Goal: Connect with others: Connect with others

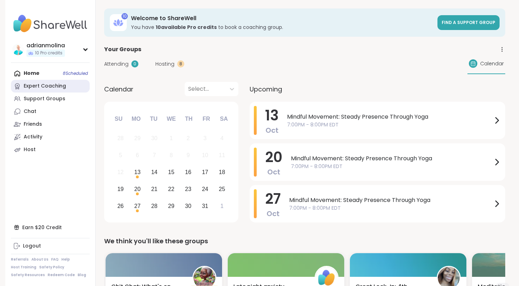
click at [43, 87] on div "Expert Coaching" at bounding box center [45, 86] width 42 height 7
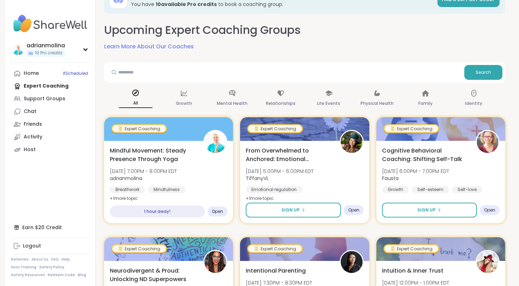
scroll to position [24, 0]
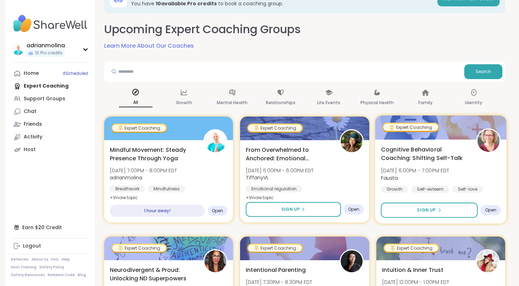
click at [404, 170] on span "[DATE] 6:00PM - 7:00PM EDT" at bounding box center [415, 170] width 69 height 7
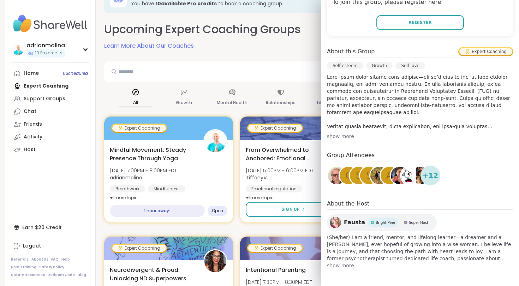
scroll to position [170, 0]
click at [186, 137] on div at bounding box center [169, 128] width 132 height 24
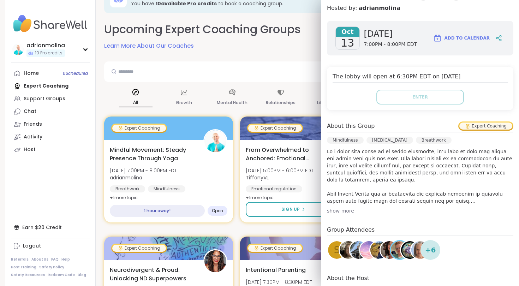
scroll to position [95, 0]
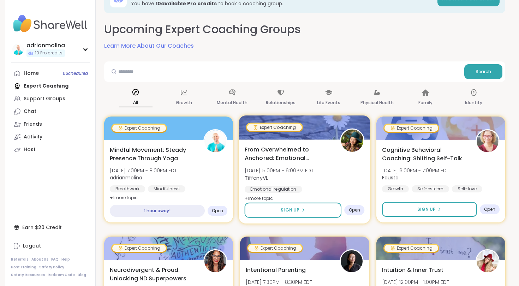
click at [286, 152] on span "From Overwhelmed to Anchored: Emotional Regulation" at bounding box center [289, 153] width 88 height 17
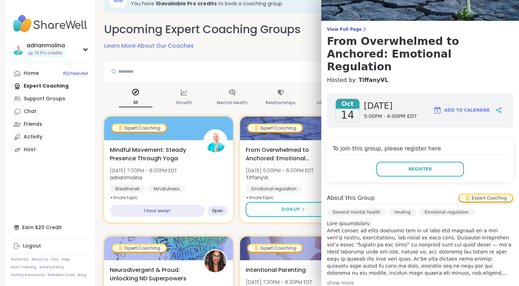
scroll to position [0, 0]
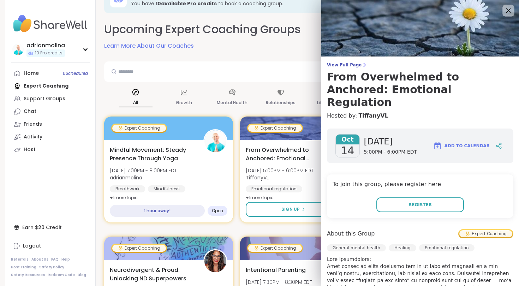
click at [509, 8] on icon at bounding box center [508, 10] width 9 height 9
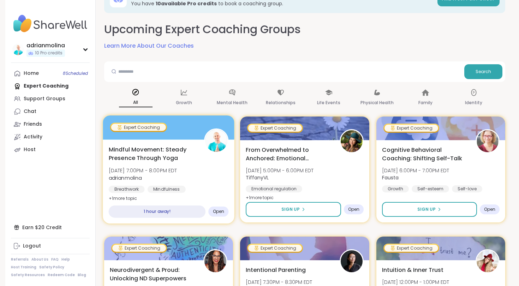
click at [202, 124] on div at bounding box center [169, 128] width 132 height 24
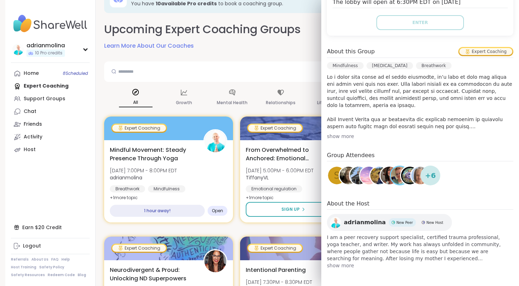
scroll to position [170, 0]
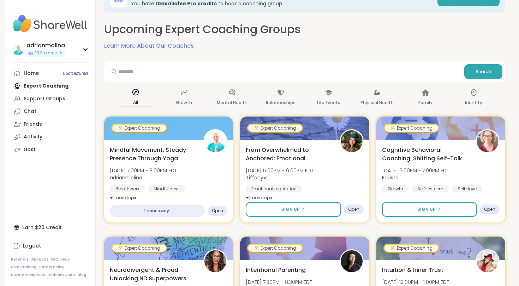
click at [285, 63] on div "Search" at bounding box center [304, 71] width 401 height 20
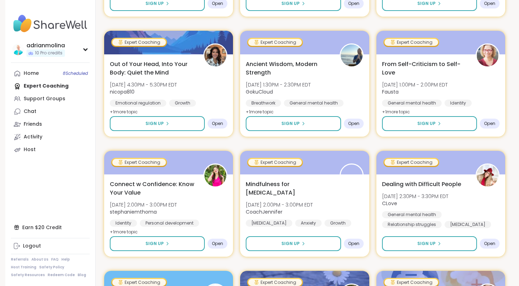
scroll to position [832, 0]
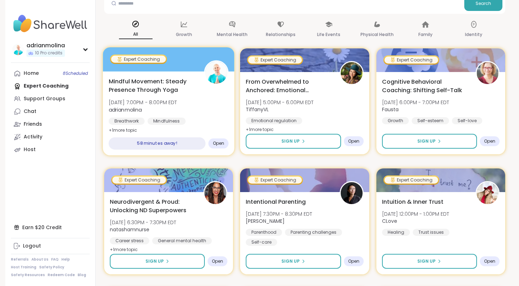
scroll to position [98, 0]
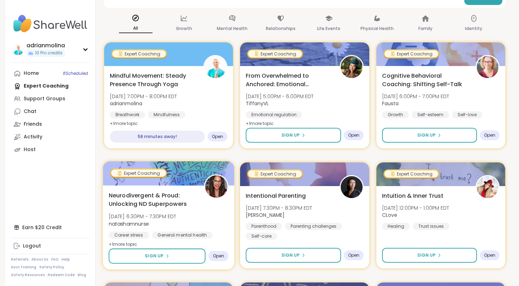
click at [204, 202] on div "Neurodivergent & Proud: Unlocking ND Superpowers Tue, Oct 14 | 6:30PM - 7:30PM …" at bounding box center [169, 220] width 120 height 58
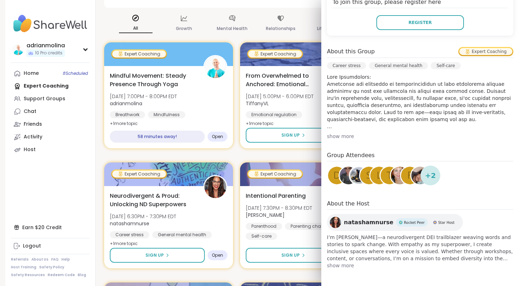
scroll to position [170, 0]
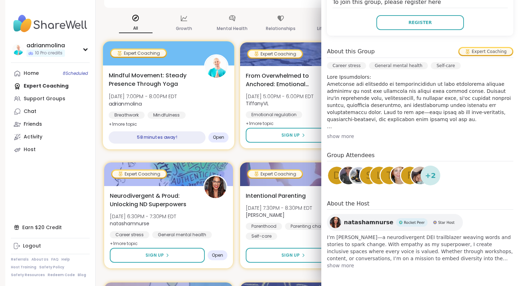
click at [211, 117] on div "Breathwork Mindfulness Stress management" at bounding box center [169, 120] width 120 height 17
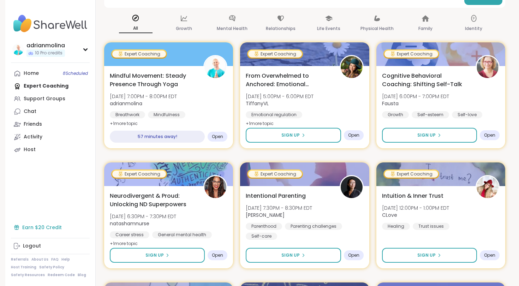
click at [48, 228] on div "Earn $20 Credit" at bounding box center [50, 227] width 79 height 13
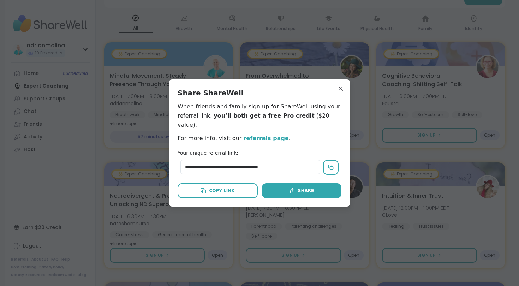
click at [265, 135] on link "referrals page" at bounding box center [265, 138] width 45 height 7
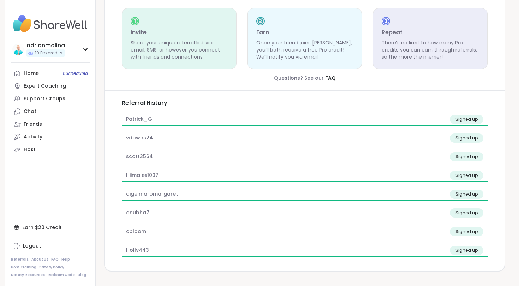
scroll to position [172, 0]
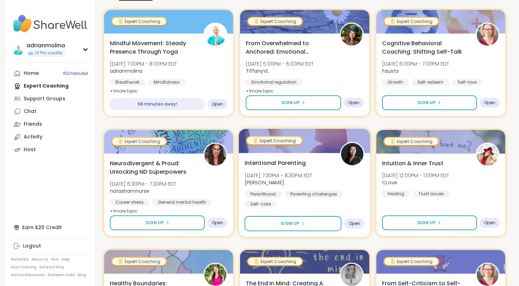
scroll to position [131, 0]
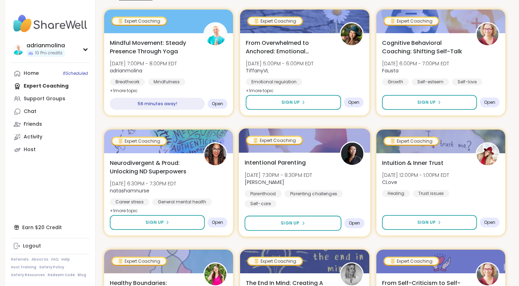
click at [325, 159] on div "Intentional Parenting Tue, Oct 14 | 7:30PM - 8:30PM EDT Natasha Parenthood Pare…" at bounding box center [305, 182] width 120 height 49
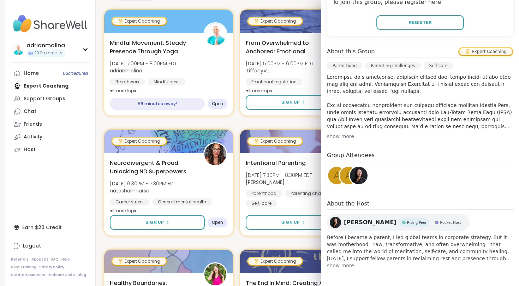
scroll to position [157, 0]
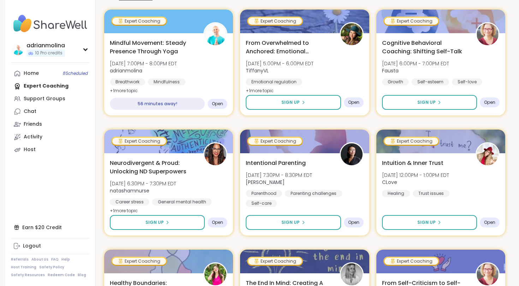
click at [483, 182] on div "Intuition & Inner Trust Wed, Oct 15 | 12:00PM - 1:00PM EDT CLove Healing Trust …" at bounding box center [441, 177] width 120 height 39
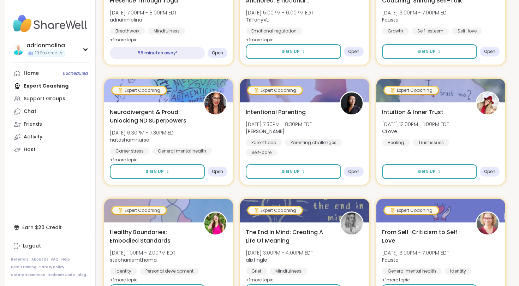
scroll to position [183, 0]
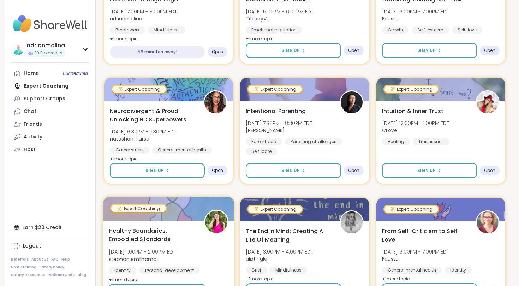
click at [230, 255] on div "Healthy Boundaries: Embodied Standards Wed, Oct 15 | 1:00PM - 2:00PM EDT stepha…" at bounding box center [169, 263] width 132 height 84
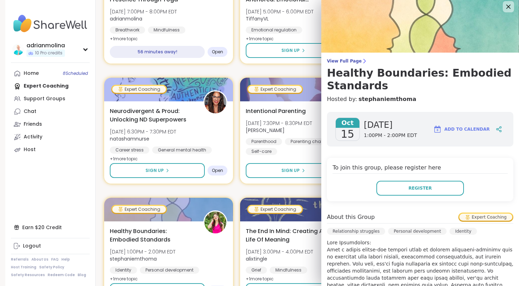
scroll to position [0, 0]
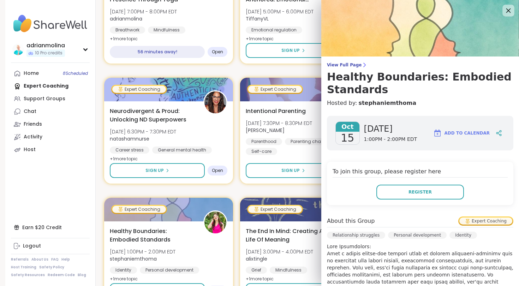
click at [510, 10] on icon at bounding box center [508, 10] width 9 height 9
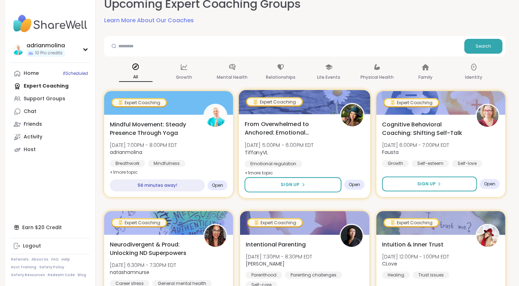
scroll to position [41, 0]
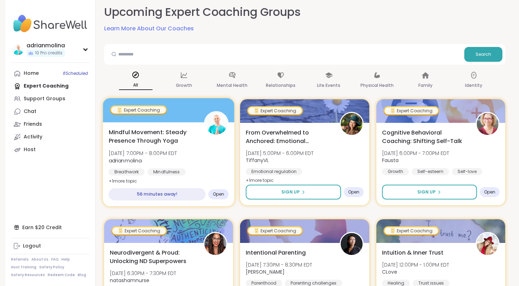
click at [175, 108] on div at bounding box center [169, 110] width 132 height 24
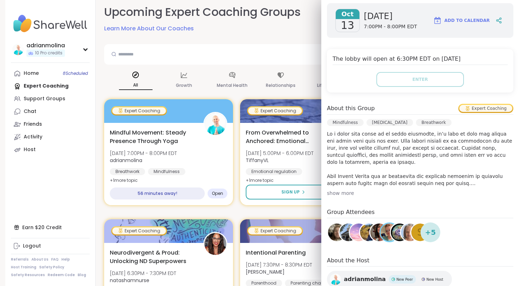
scroll to position [114, 0]
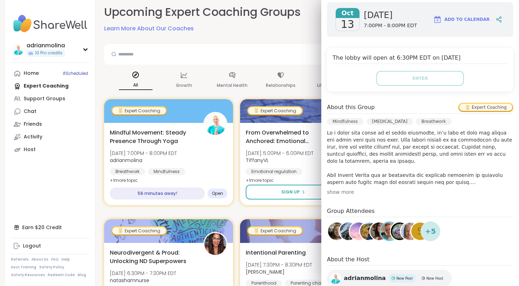
click at [432, 233] on span "+ 5" at bounding box center [430, 231] width 11 height 11
click at [406, 230] on img at bounding box center [410, 232] width 18 height 18
click at [349, 211] on h4 "Group Attendees" at bounding box center [420, 212] width 187 height 10
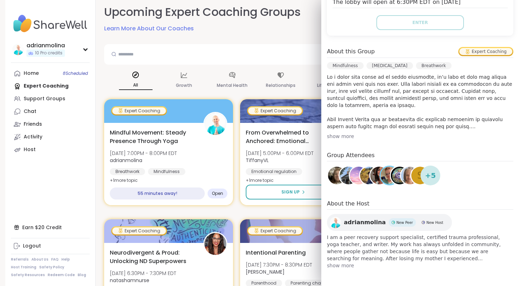
scroll to position [170, 0]
click at [336, 178] on img at bounding box center [337, 176] width 18 height 18
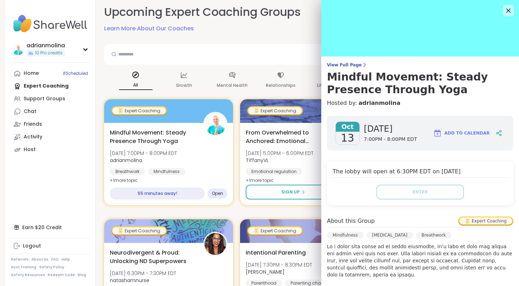
scroll to position [0, 0]
click at [59, 45] on div "adrianmolina" at bounding box center [45, 46] width 39 height 8
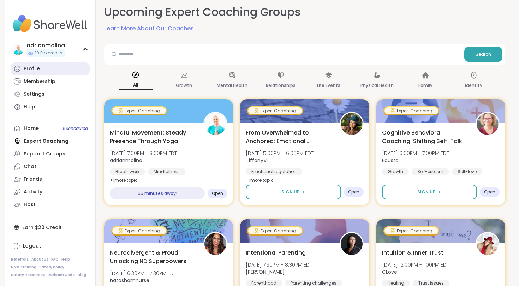
click at [33, 70] on div "Profile" at bounding box center [32, 68] width 16 height 7
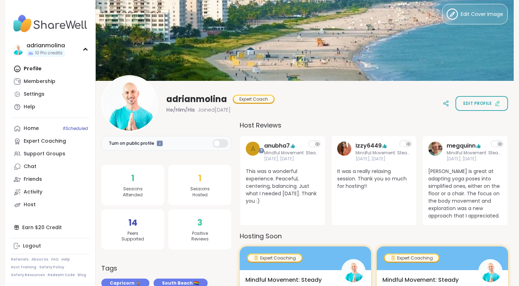
scroll to position [10, 0]
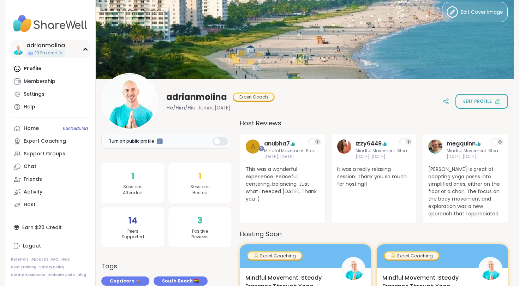
click at [50, 44] on div "adrianmolina" at bounding box center [45, 46] width 39 height 8
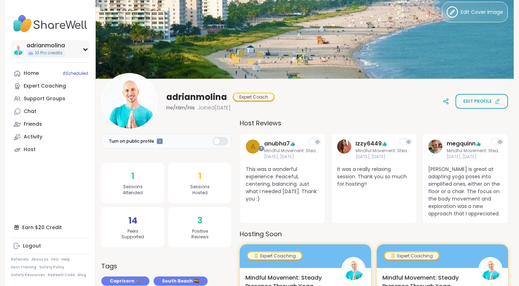
click at [54, 44] on div "adrianmolina" at bounding box center [45, 46] width 39 height 8
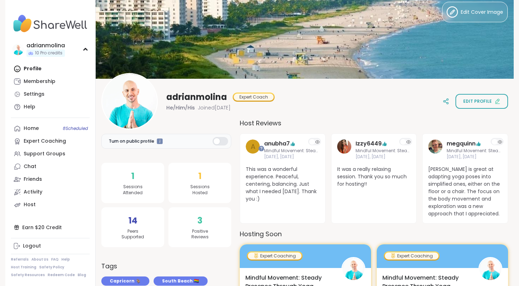
click at [36, 68] on div "Profile Membership Settings Help" at bounding box center [50, 88] width 79 height 51
click at [33, 70] on div "Profile Membership Settings Help" at bounding box center [50, 88] width 79 height 51
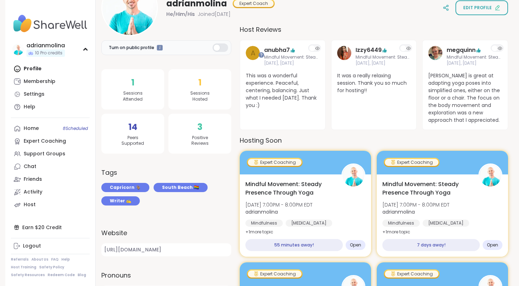
scroll to position [108, 0]
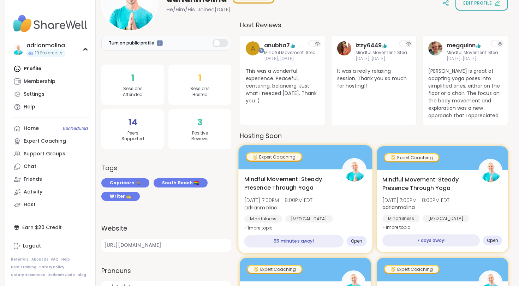
click at [294, 199] on span "[DATE] 7:00PM - 8:00PM EDT" at bounding box center [278, 199] width 69 height 7
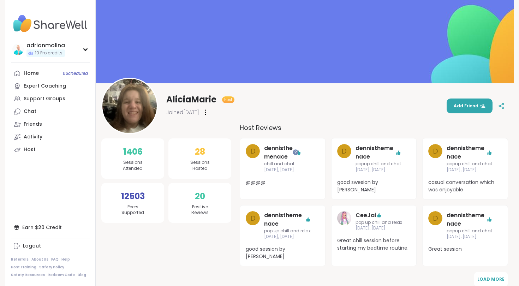
scroll to position [6, 0]
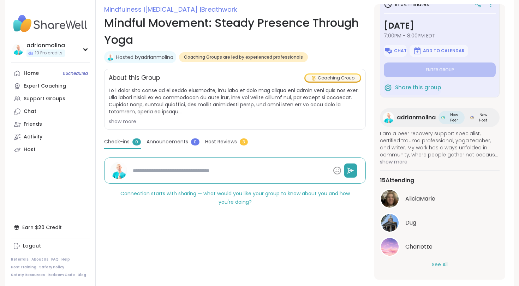
scroll to position [16, 0]
click at [440, 265] on button "See All" at bounding box center [440, 264] width 16 height 7
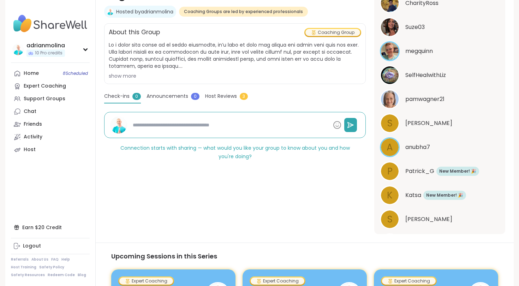
scroll to position [232, 0]
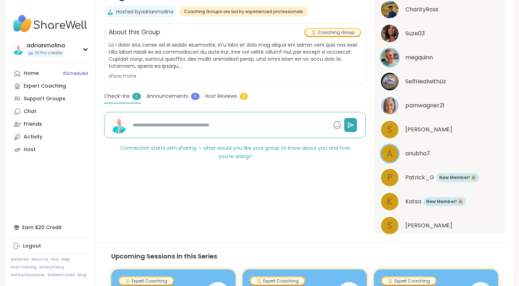
click at [411, 128] on span "Sabina" at bounding box center [429, 129] width 47 height 8
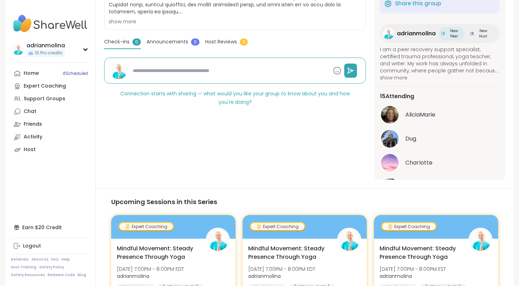
scroll to position [0, 0]
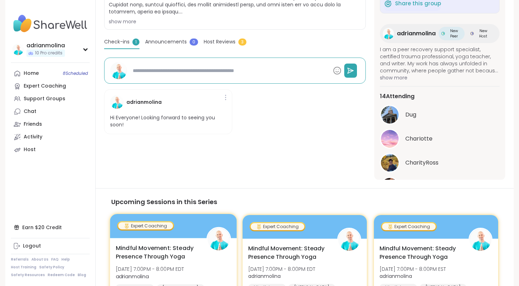
type textarea "*"
